Goal: Information Seeking & Learning: Find specific fact

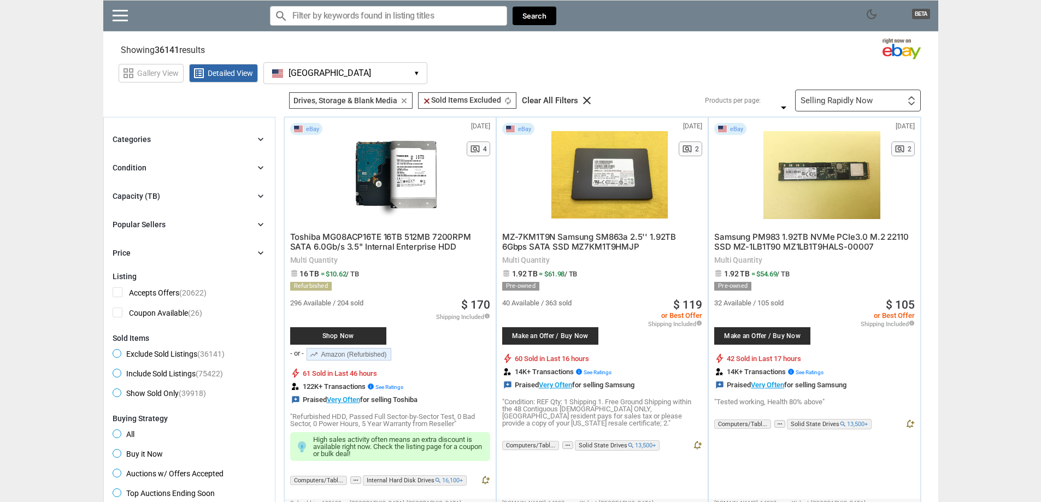
click at [261, 192] on icon "chevron_right" at bounding box center [260, 196] width 11 height 11
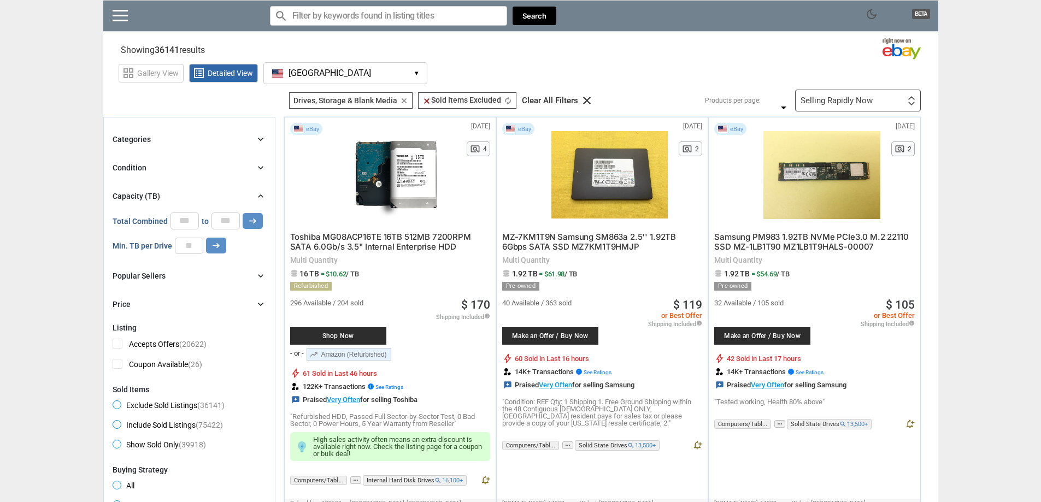
click at [261, 192] on icon "chevron_right" at bounding box center [260, 196] width 11 height 11
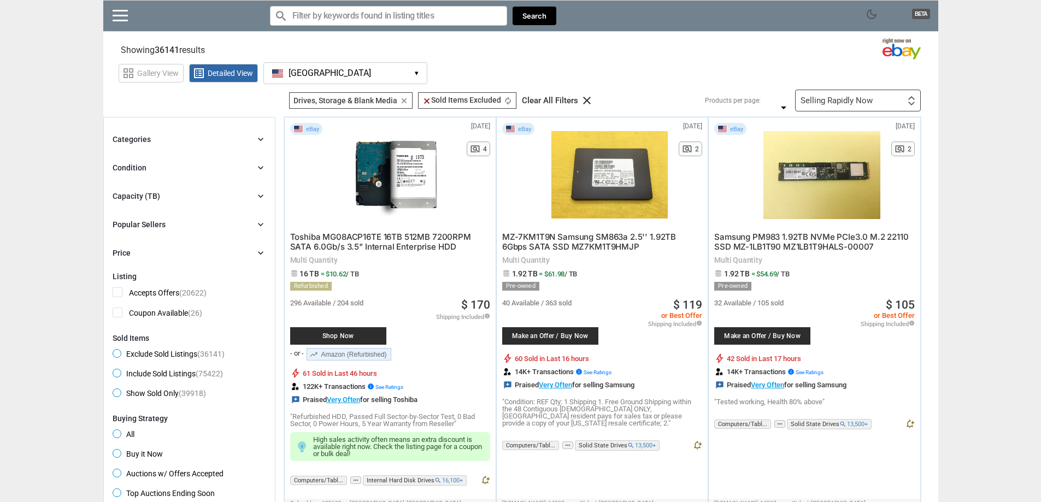
click at [255, 228] on div "Popular Sellers chevron_right" at bounding box center [190, 224] width 154 height 13
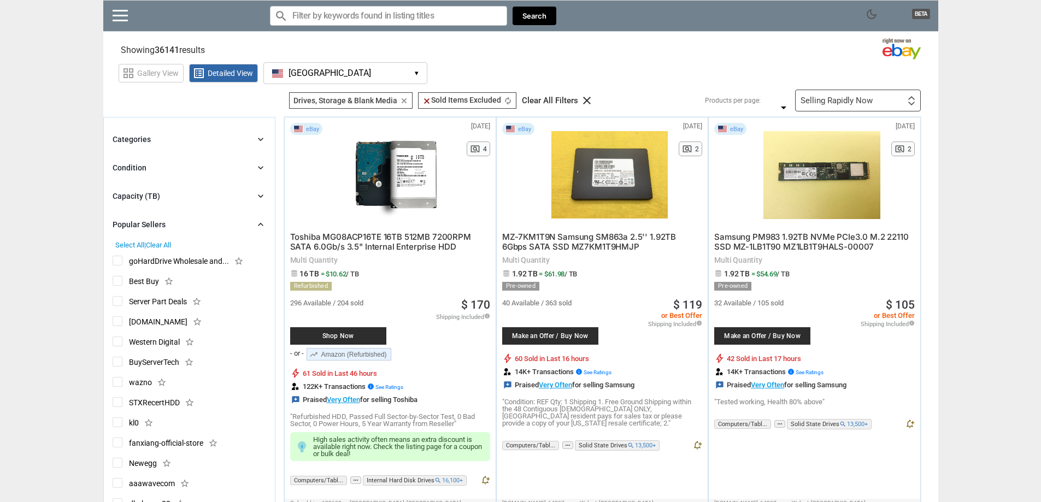
click at [255, 228] on div "Popular Sellers chevron_right" at bounding box center [190, 224] width 154 height 13
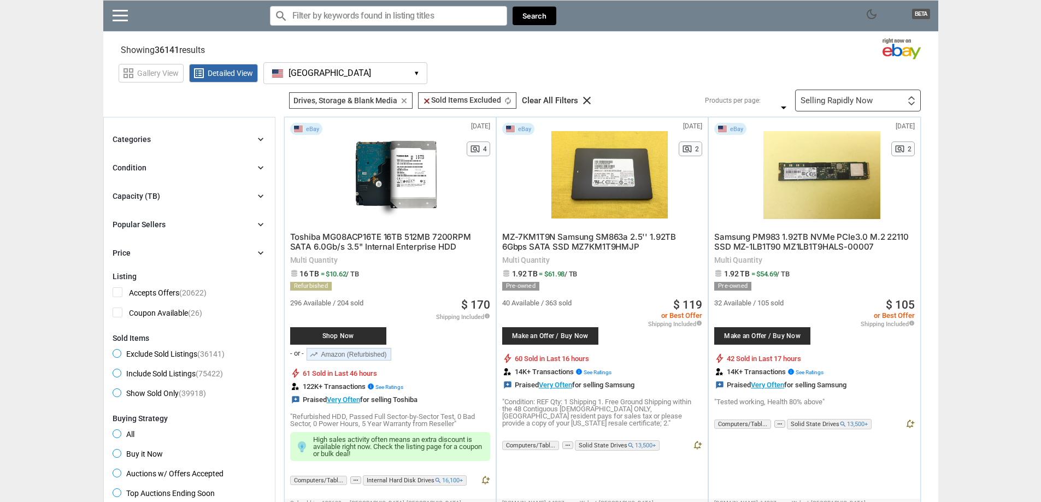
click at [255, 177] on div "Categories chevron_right search close Select All shown | Clear All shown Comput…" at bounding box center [190, 196] width 154 height 127
click at [259, 159] on div "Categories chevron_right search close Select All shown | Clear All shown Comput…" at bounding box center [190, 196] width 154 height 127
click at [262, 168] on icon "chevron_right" at bounding box center [260, 167] width 11 height 11
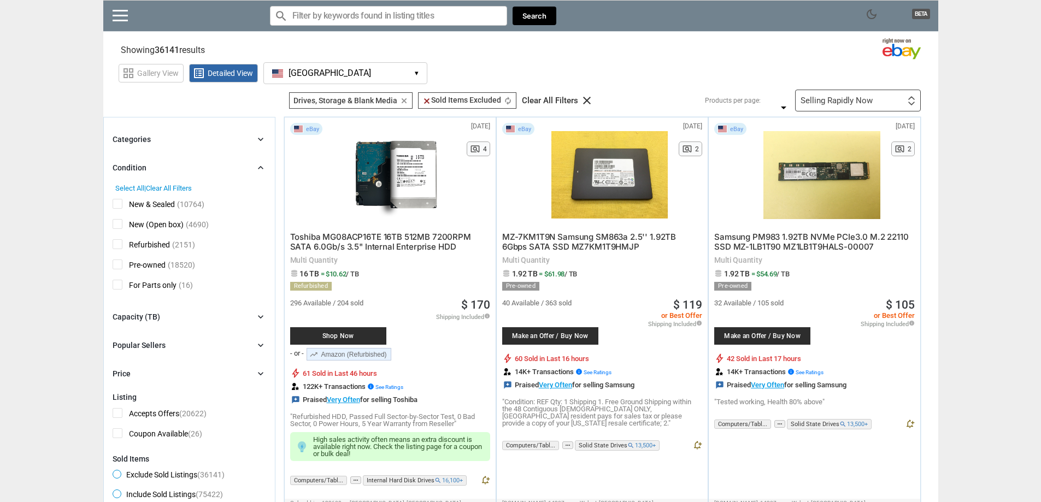
click at [260, 168] on icon "chevron_right" at bounding box center [260, 167] width 11 height 11
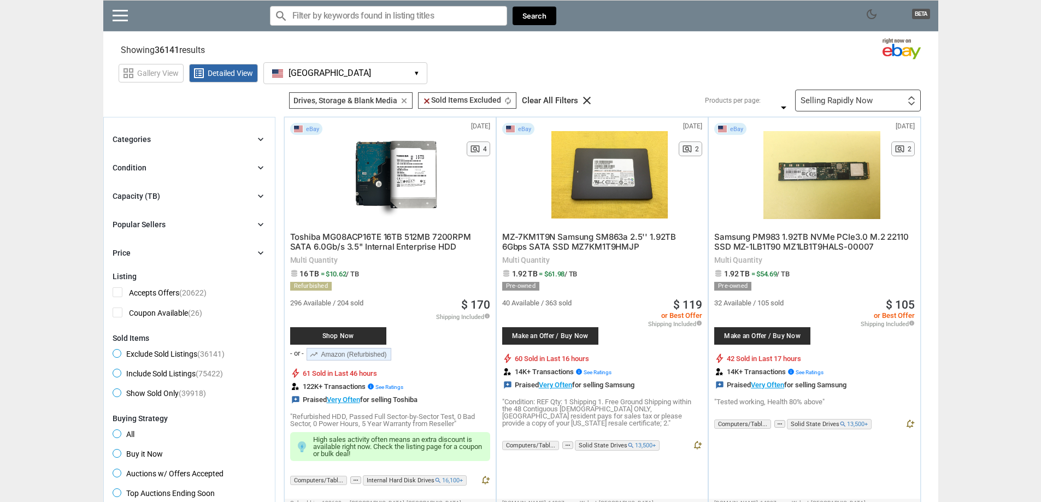
click at [261, 140] on icon "chevron_right" at bounding box center [260, 139] width 11 height 11
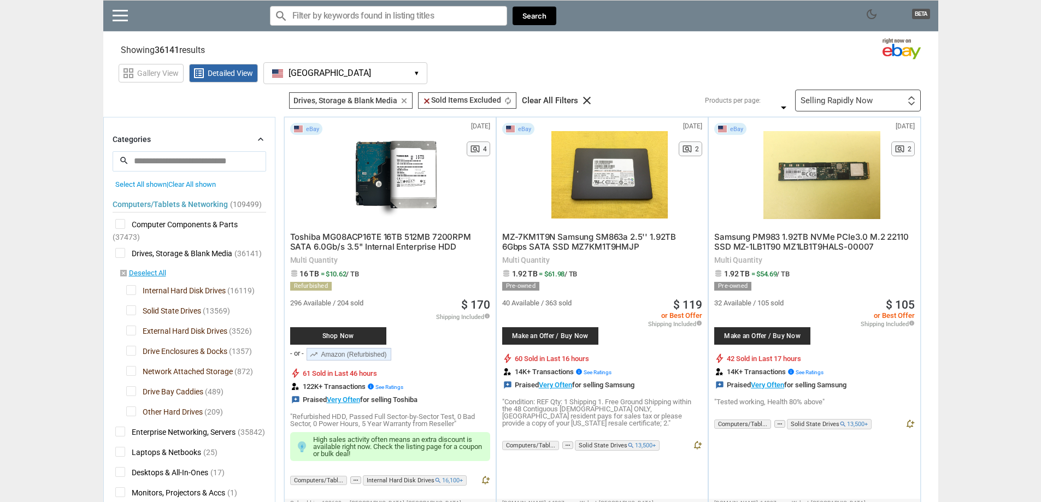
click at [261, 140] on icon "chevron_right" at bounding box center [260, 139] width 11 height 11
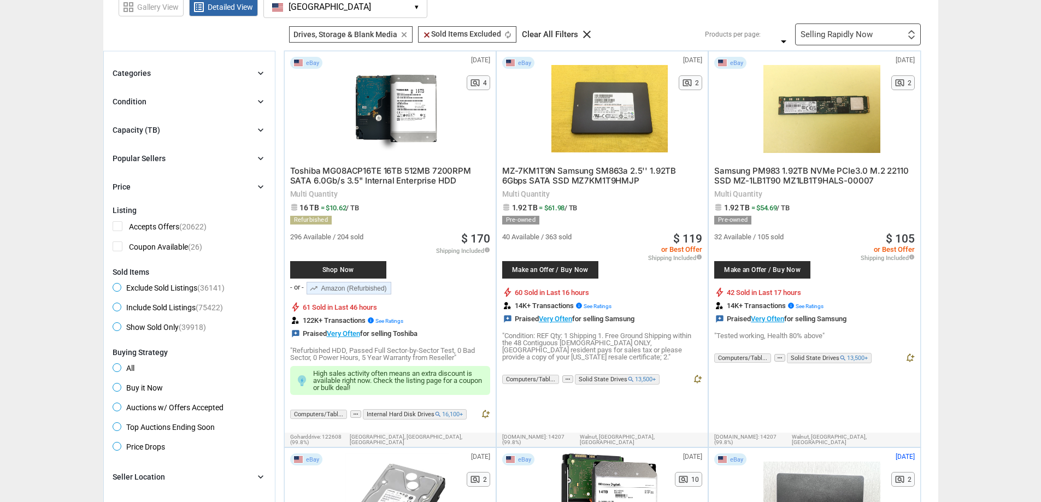
scroll to position [65, 0]
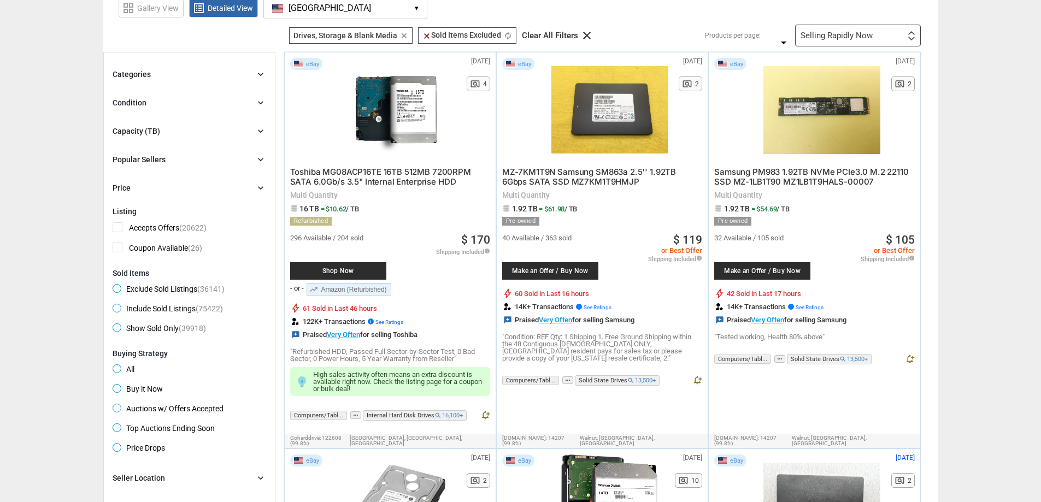
click at [256, 134] on icon "chevron_right" at bounding box center [260, 131] width 11 height 11
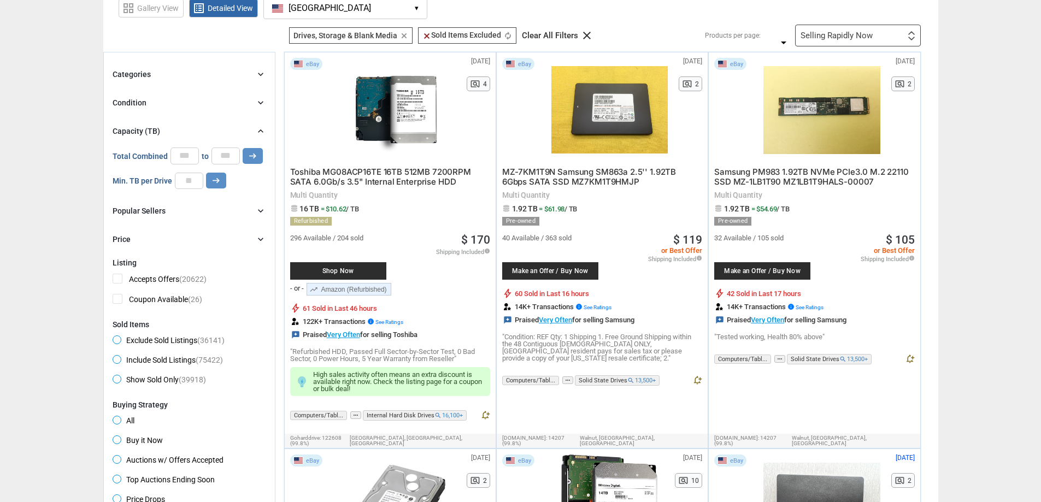
click at [256, 134] on icon "chevron_right" at bounding box center [260, 131] width 11 height 11
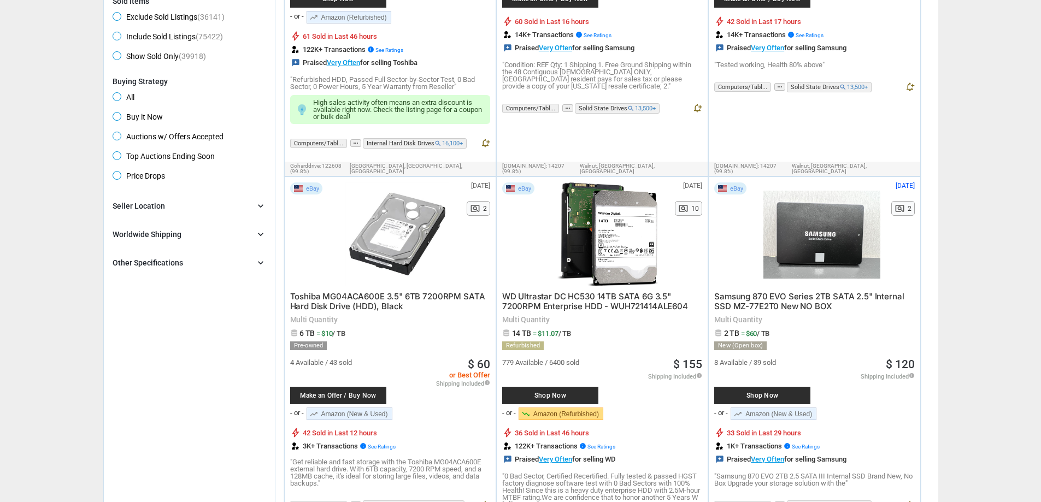
scroll to position [339, 0]
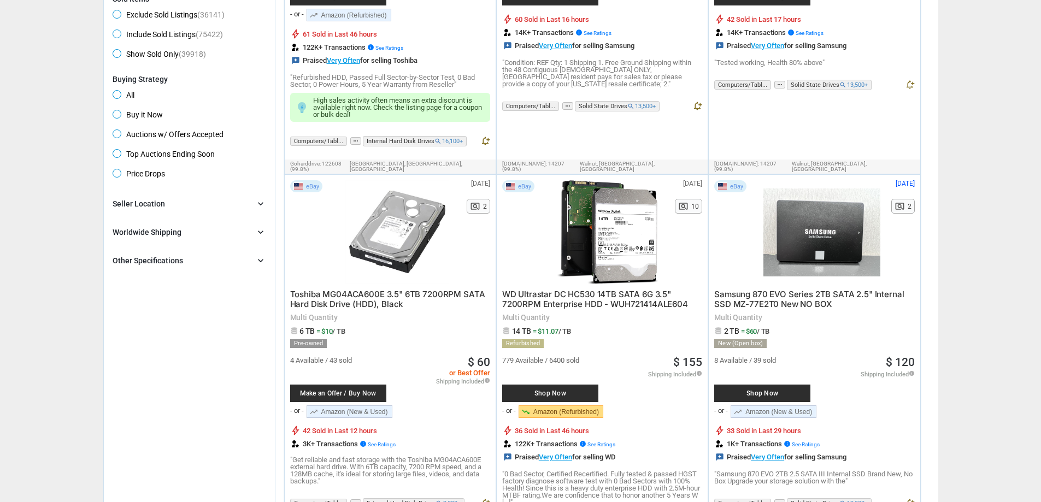
click at [266, 262] on icon "chevron_right" at bounding box center [260, 260] width 11 height 11
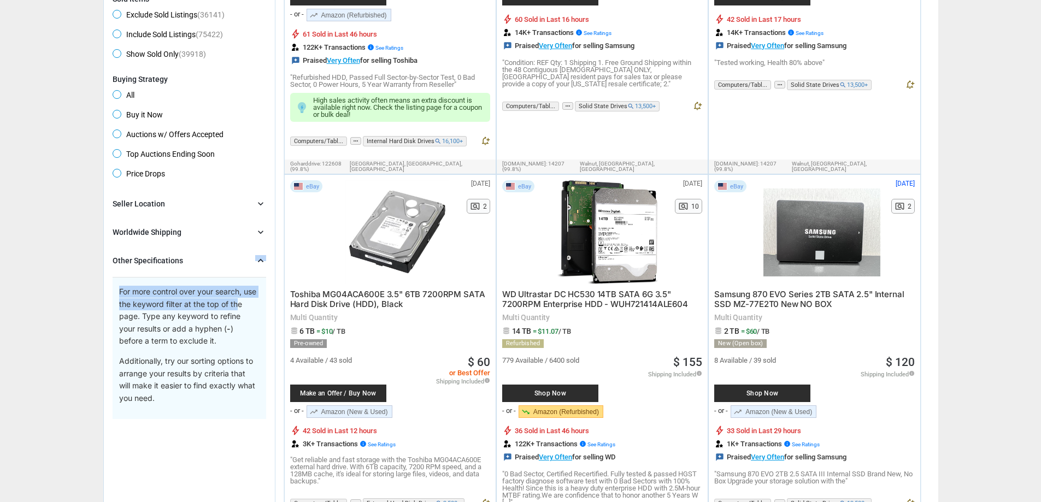
drag, startPoint x: 266, startPoint y: 262, endPoint x: 233, endPoint y: 308, distance: 56.6
click at [233, 308] on div "Other Specifications chevron_right For more control over your search, use the k…" at bounding box center [190, 336] width 154 height 165
click at [233, 308] on p "For more control over your search, use the keyword filter at the top of the pag…" at bounding box center [188, 316] width 139 height 61
click at [205, 319] on p "For more control over your search, use the keyword filter at the top of the pag…" at bounding box center [188, 316] width 139 height 61
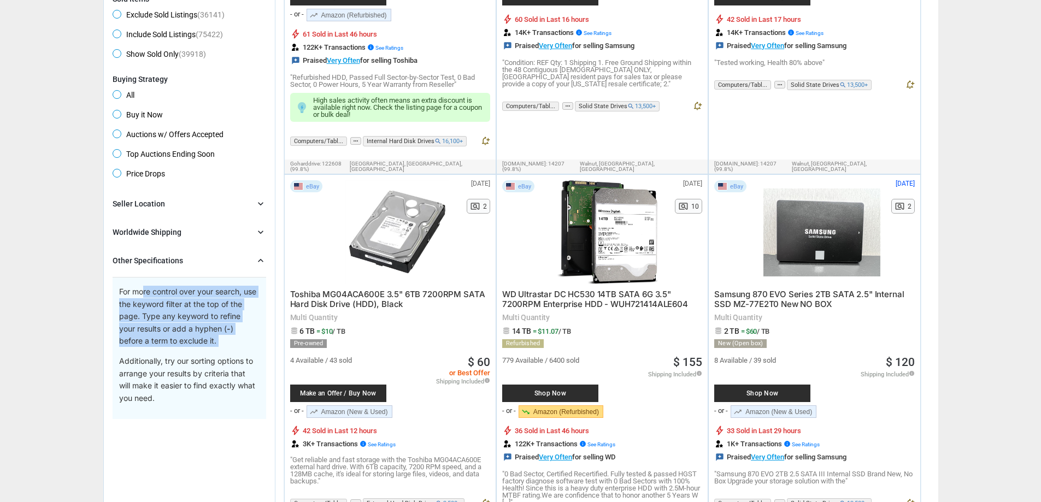
click at [205, 319] on p "For more control over your search, use the keyword filter at the top of the pag…" at bounding box center [188, 316] width 139 height 61
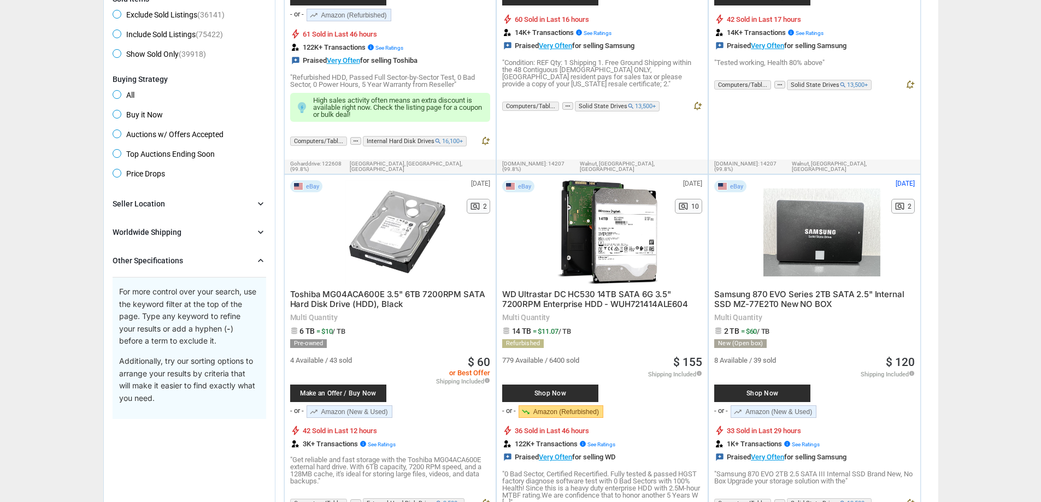
click at [228, 278] on div "For more control over your search, use the keyword filter at the top of the pag…" at bounding box center [190, 348] width 154 height 142
click at [248, 265] on div "Other Specifications chevron_right" at bounding box center [190, 260] width 154 height 13
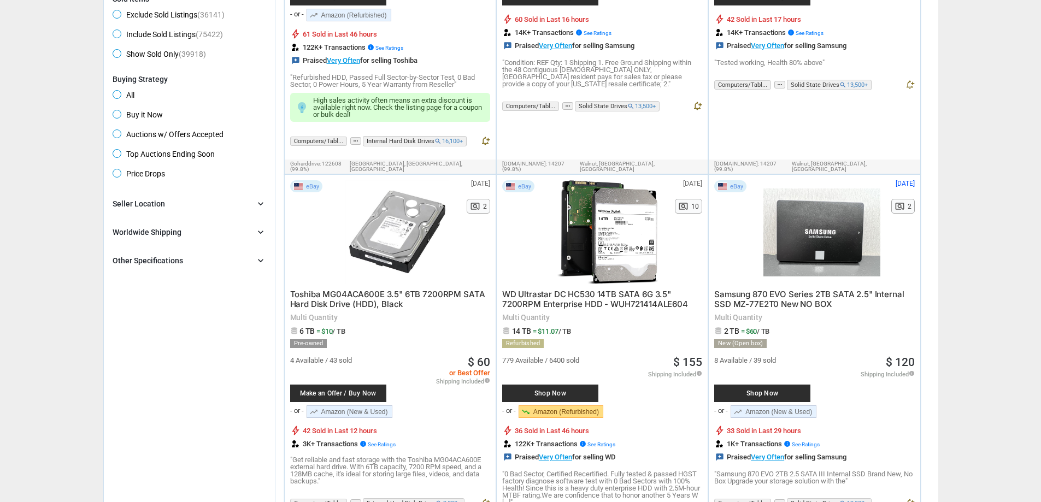
scroll to position [0, 0]
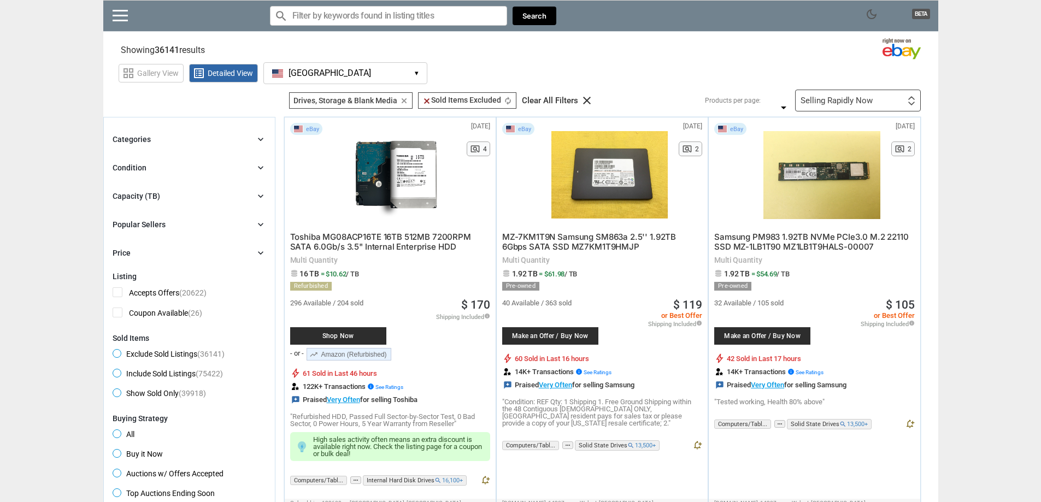
click at [333, 9] on input "Search for models" at bounding box center [388, 16] width 237 height 20
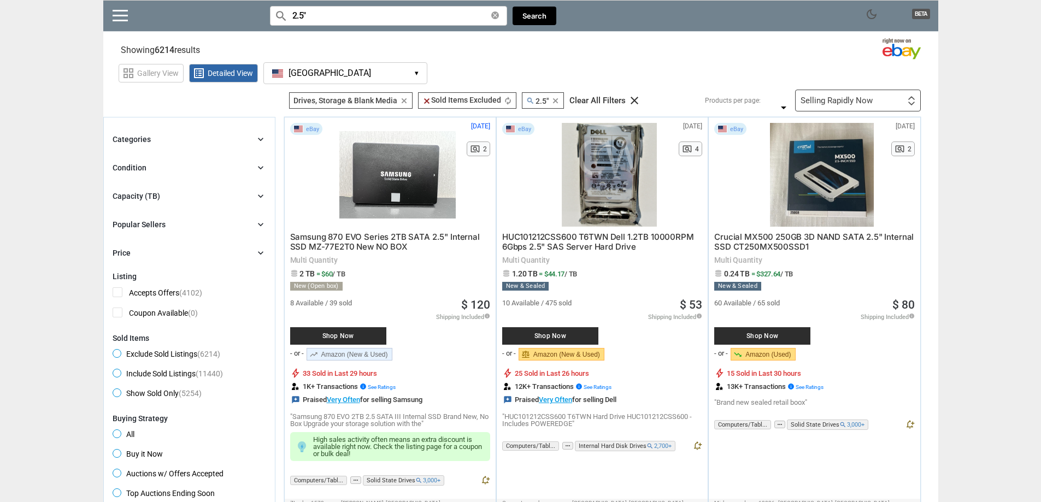
type input "2.5""
